Goal: Transaction & Acquisition: Purchase product/service

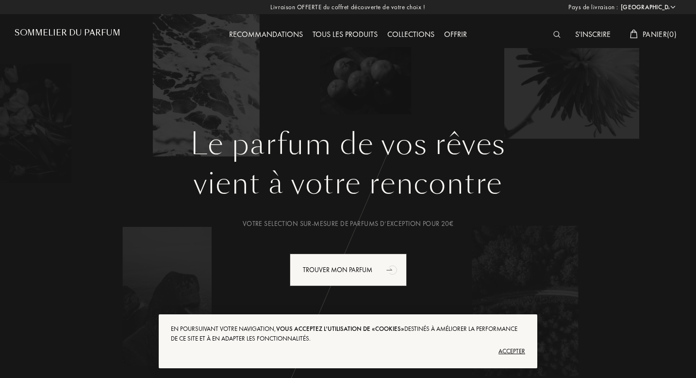
select select "FR"
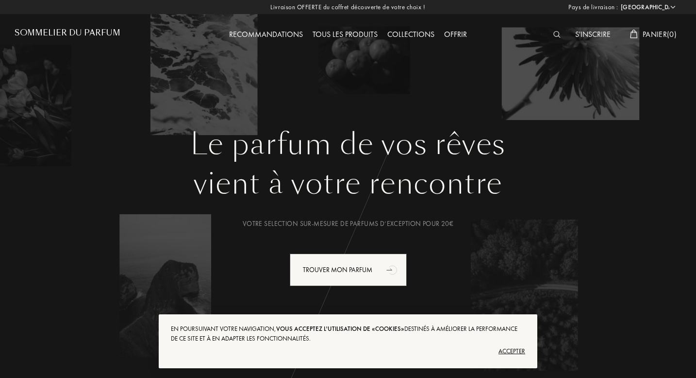
click at [359, 37] on div "Tous les produits" at bounding box center [345, 35] width 75 height 13
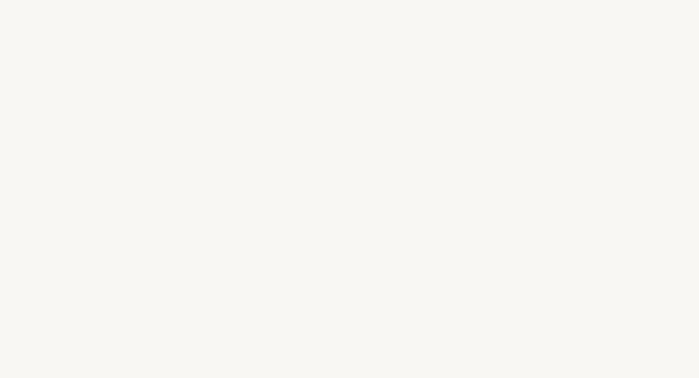
select select "FR"
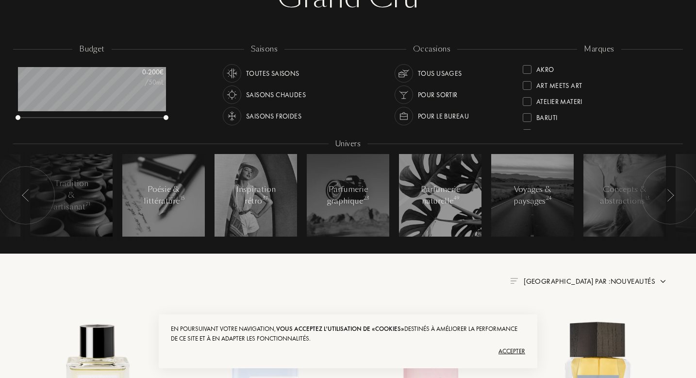
scroll to position [122, 0]
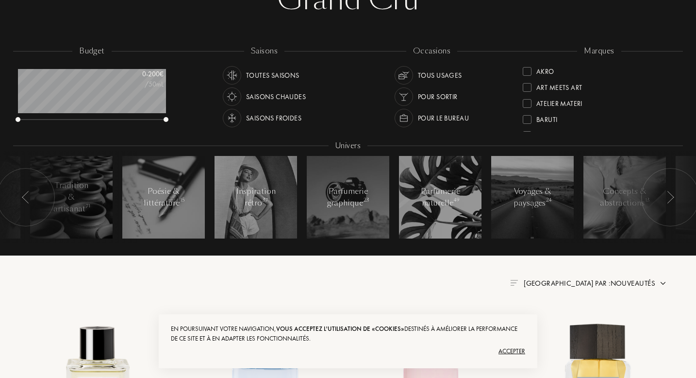
click at [573, 105] on div "Atelier Materi" at bounding box center [559, 101] width 46 height 13
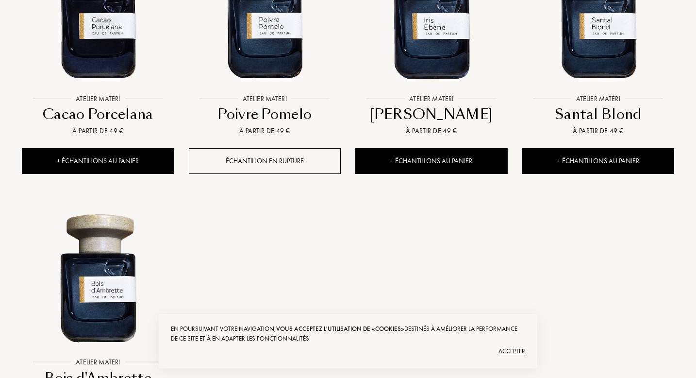
scroll to position [767, 0]
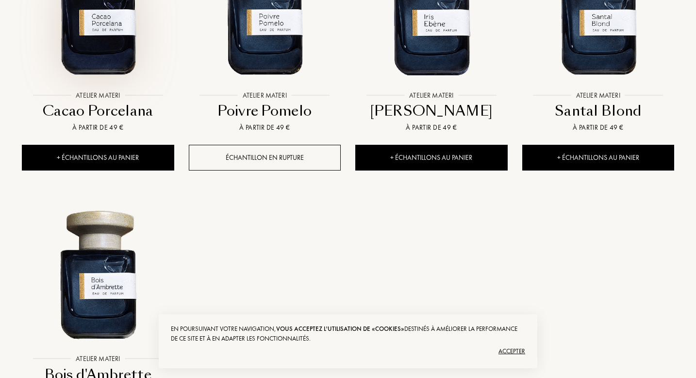
click at [110, 94] on div at bounding box center [98, 18] width 167 height 188
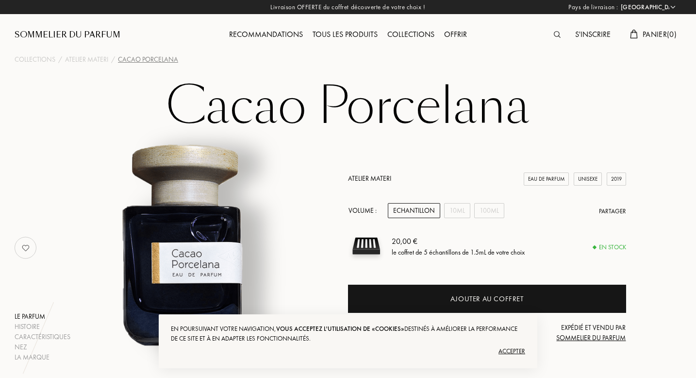
select select "FR"
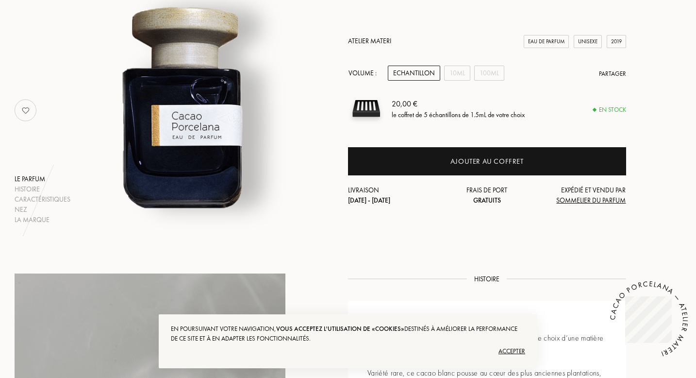
scroll to position [134, 0]
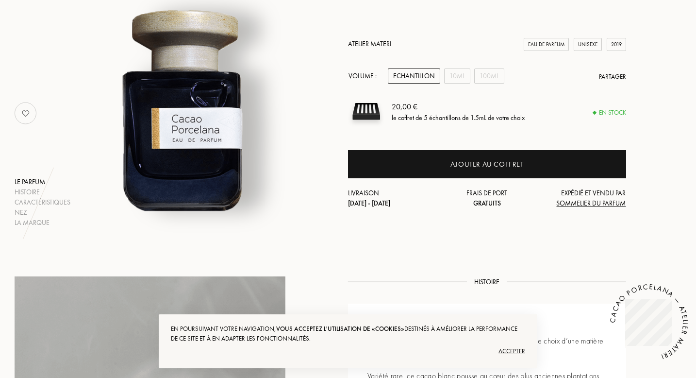
click at [411, 75] on div "Echantillon" at bounding box center [414, 75] width 52 height 15
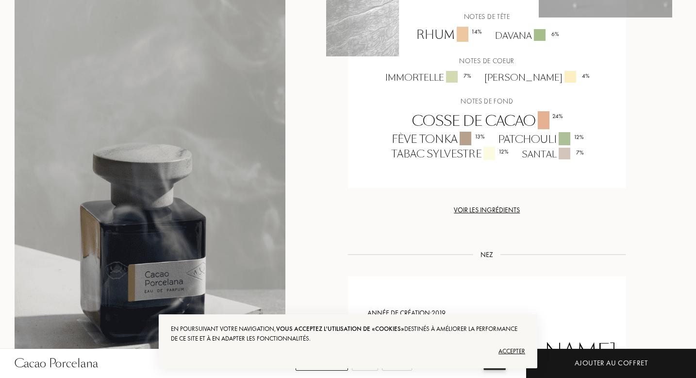
scroll to position [881, 0]
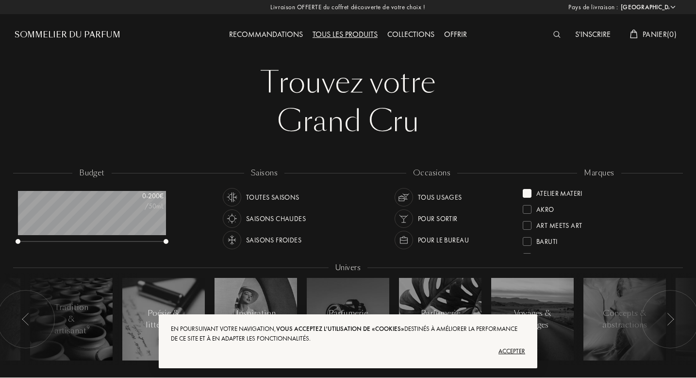
select select "FR"
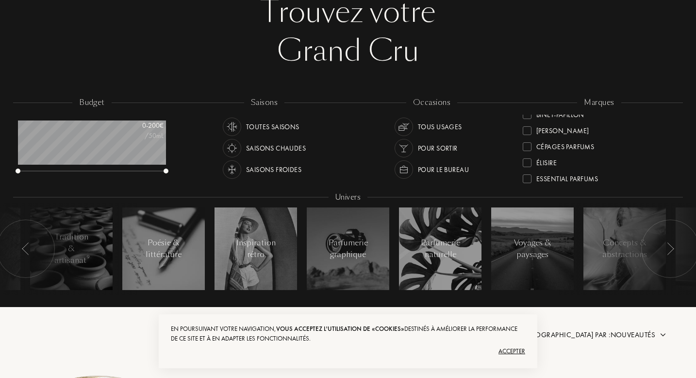
scroll to position [94, 0]
